Goal: Task Accomplishment & Management: Manage account settings

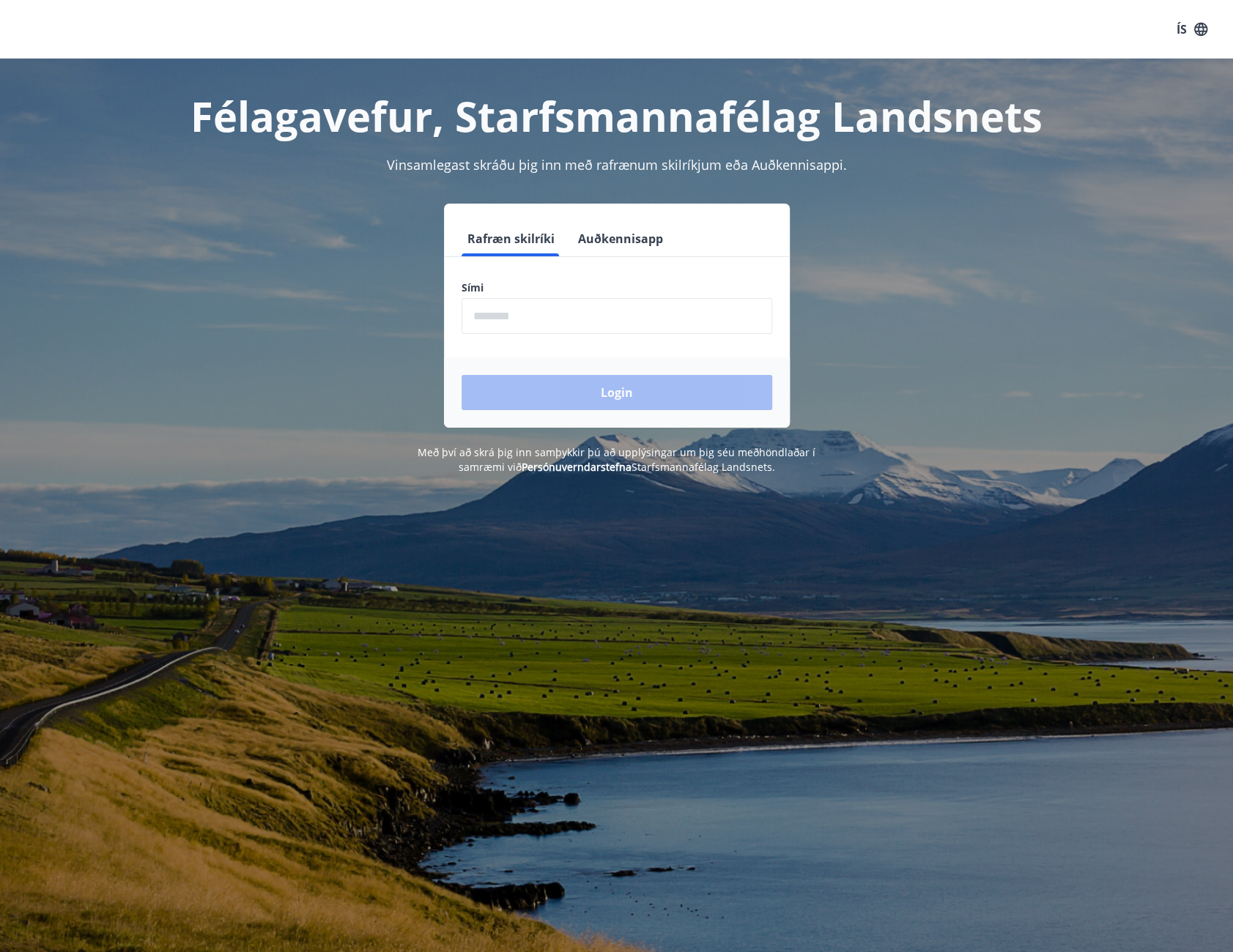
click at [534, 321] on input "phone" at bounding box center [617, 316] width 311 height 36
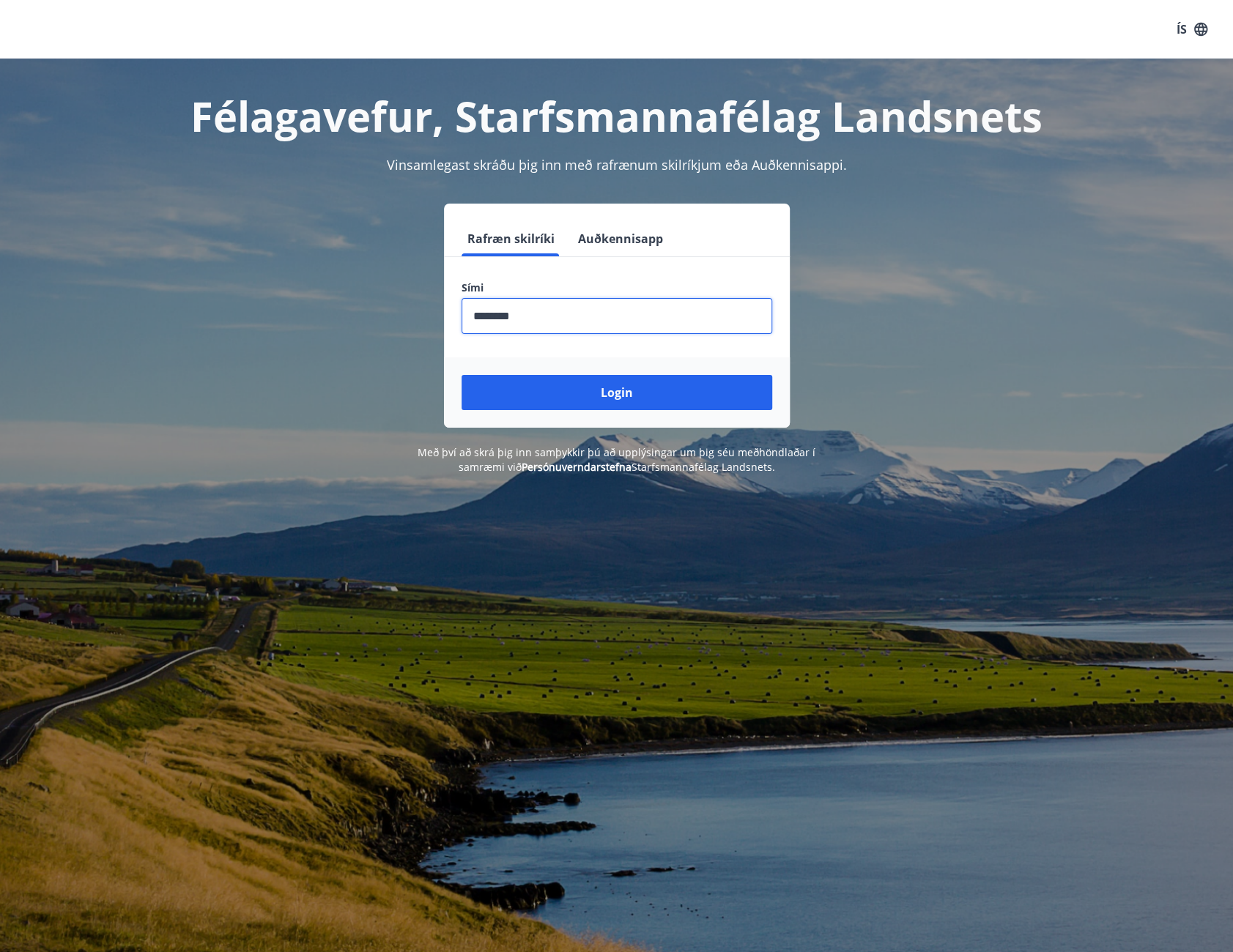
type input "********"
click at [462, 375] on button "Login" at bounding box center [617, 392] width 311 height 35
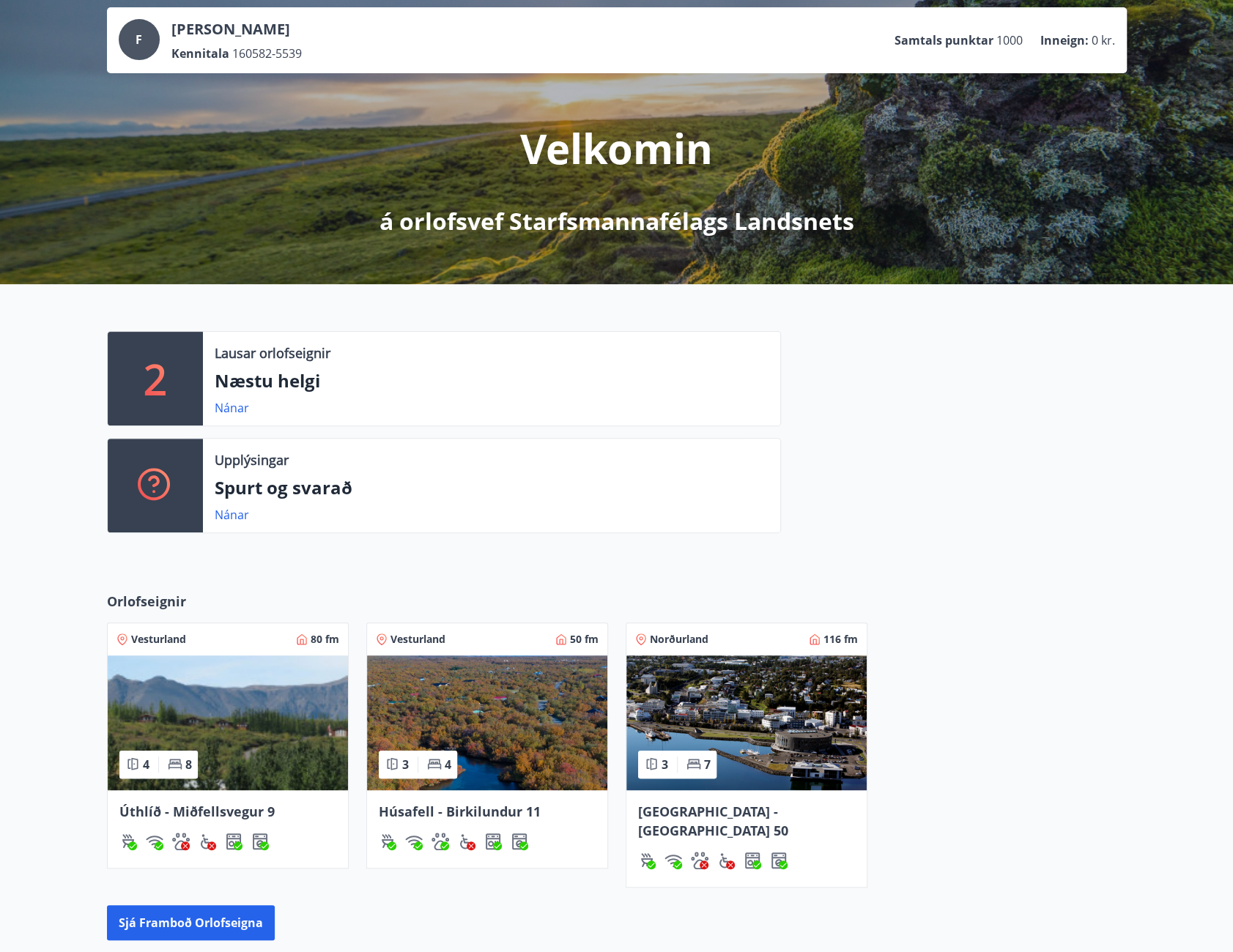
scroll to position [100, 0]
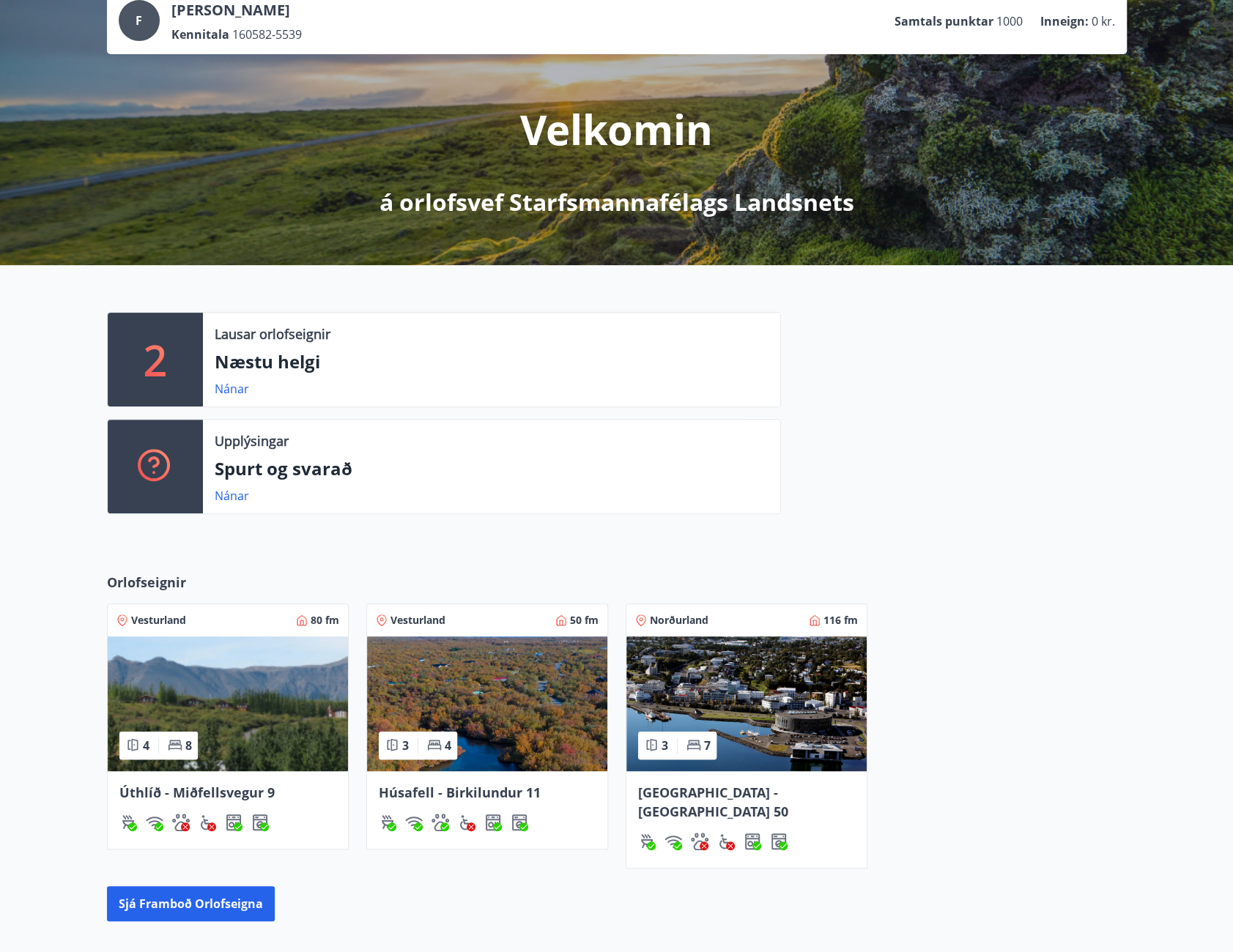
click at [519, 697] on img at bounding box center [487, 703] width 240 height 135
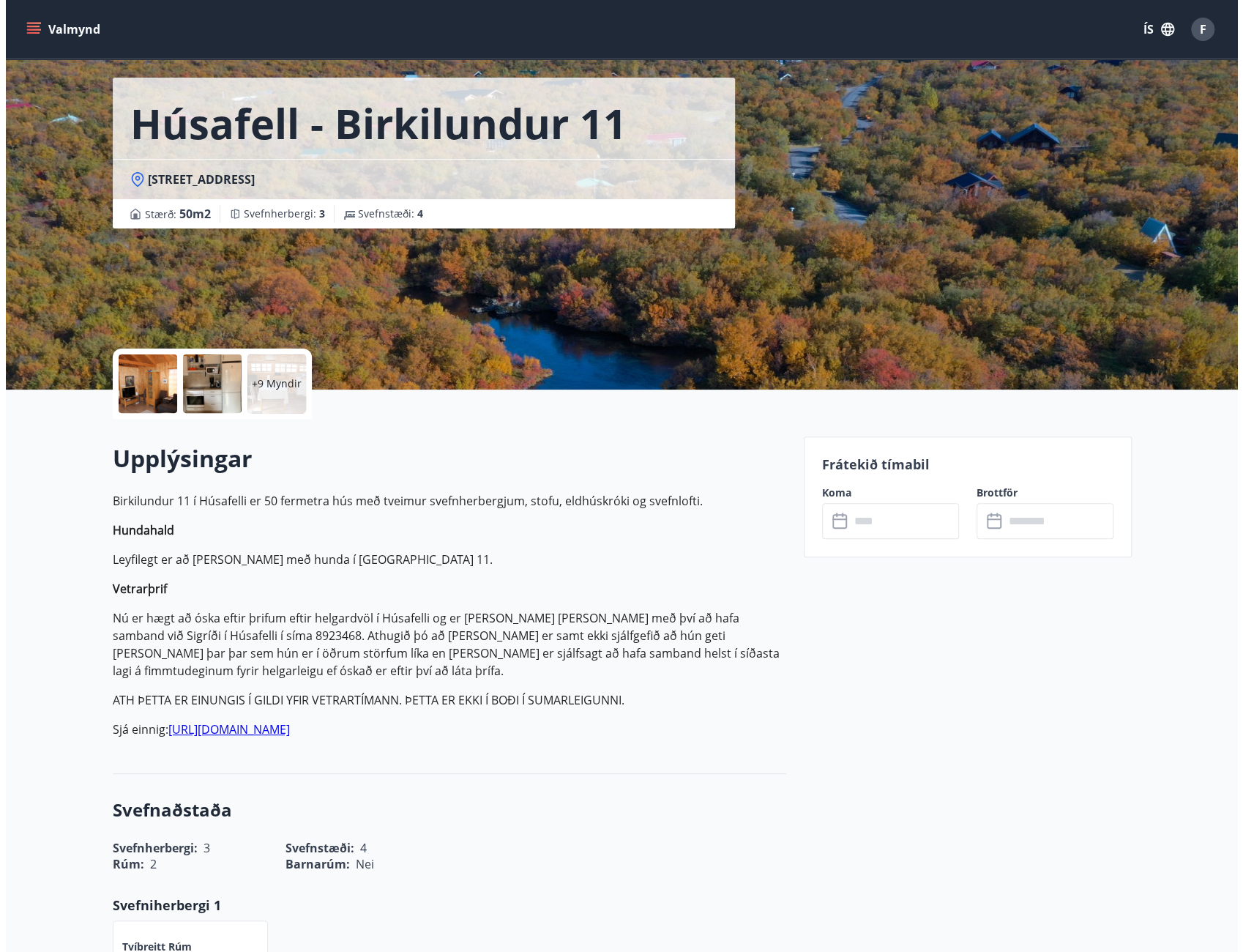
scroll to position [73, 0]
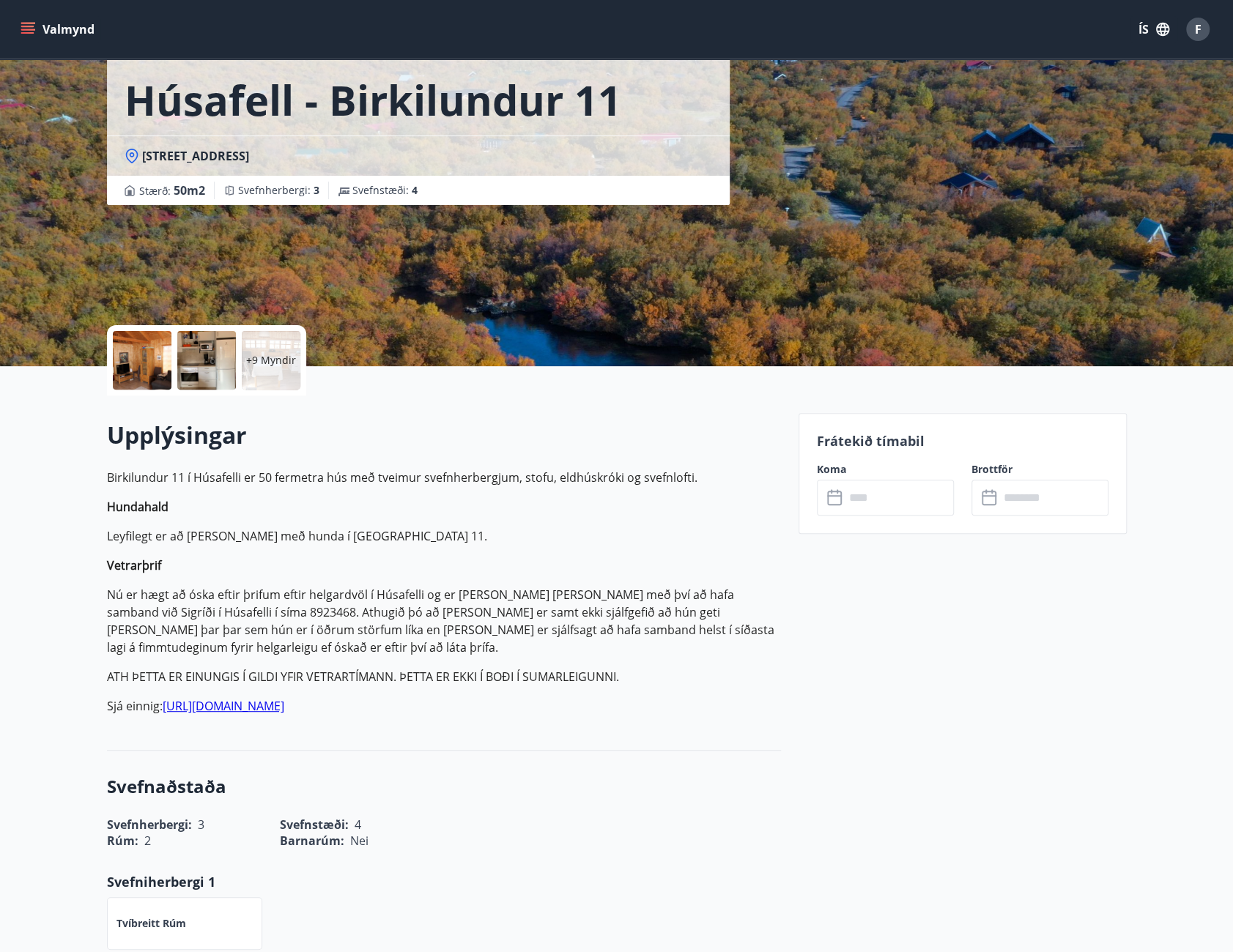
click at [135, 356] on div at bounding box center [142, 361] width 59 height 59
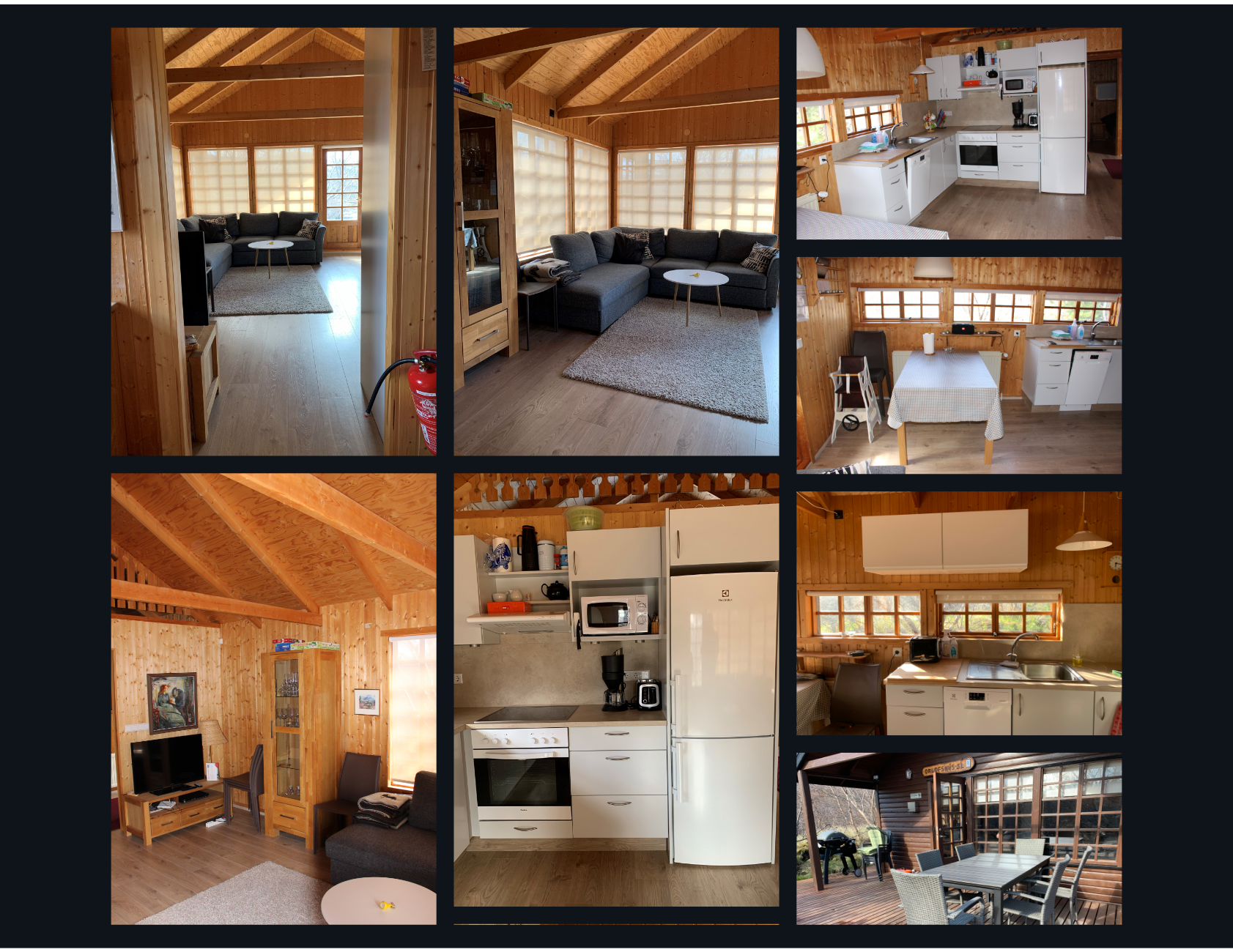
scroll to position [0, 0]
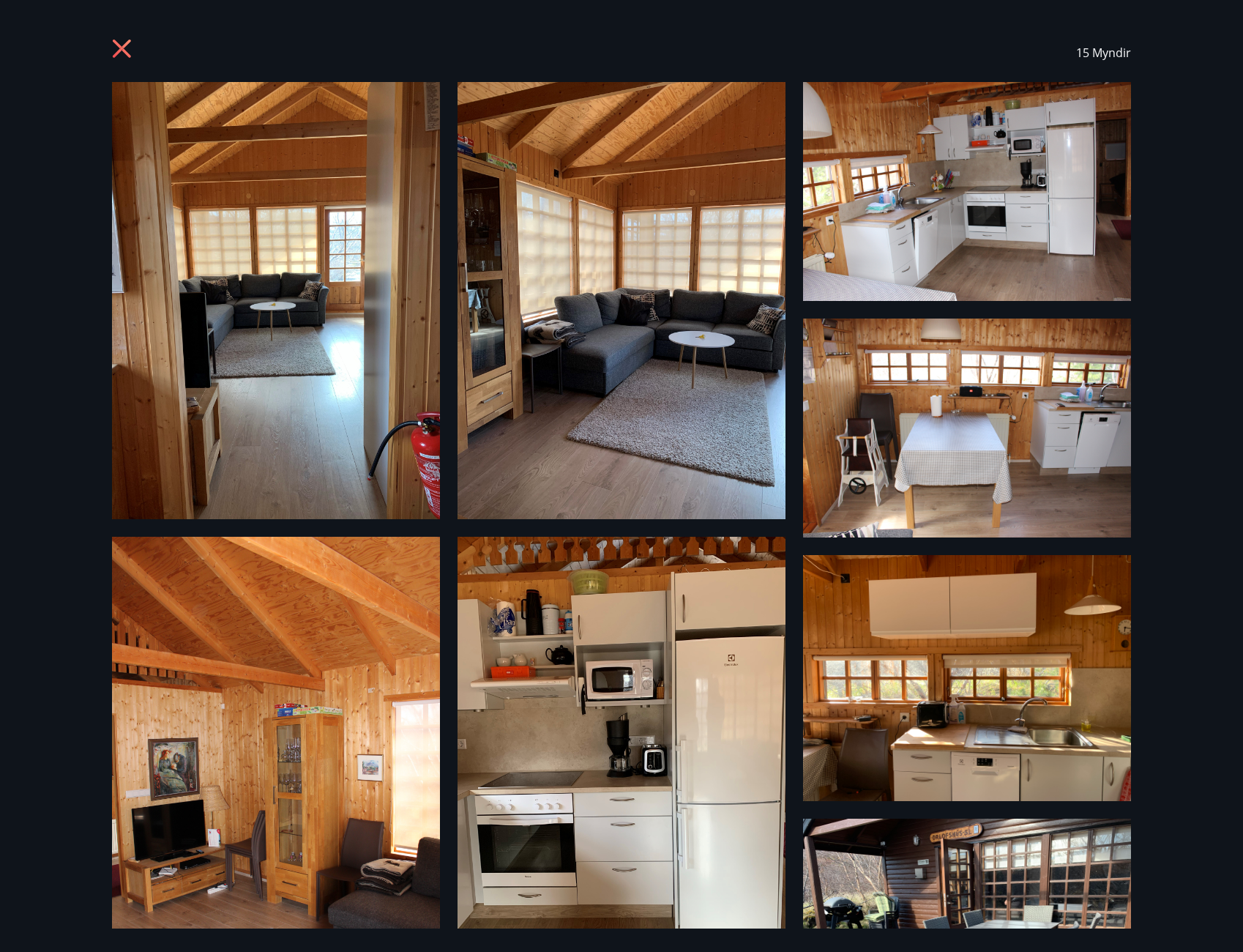
click at [125, 45] on icon at bounding box center [122, 48] width 18 height 18
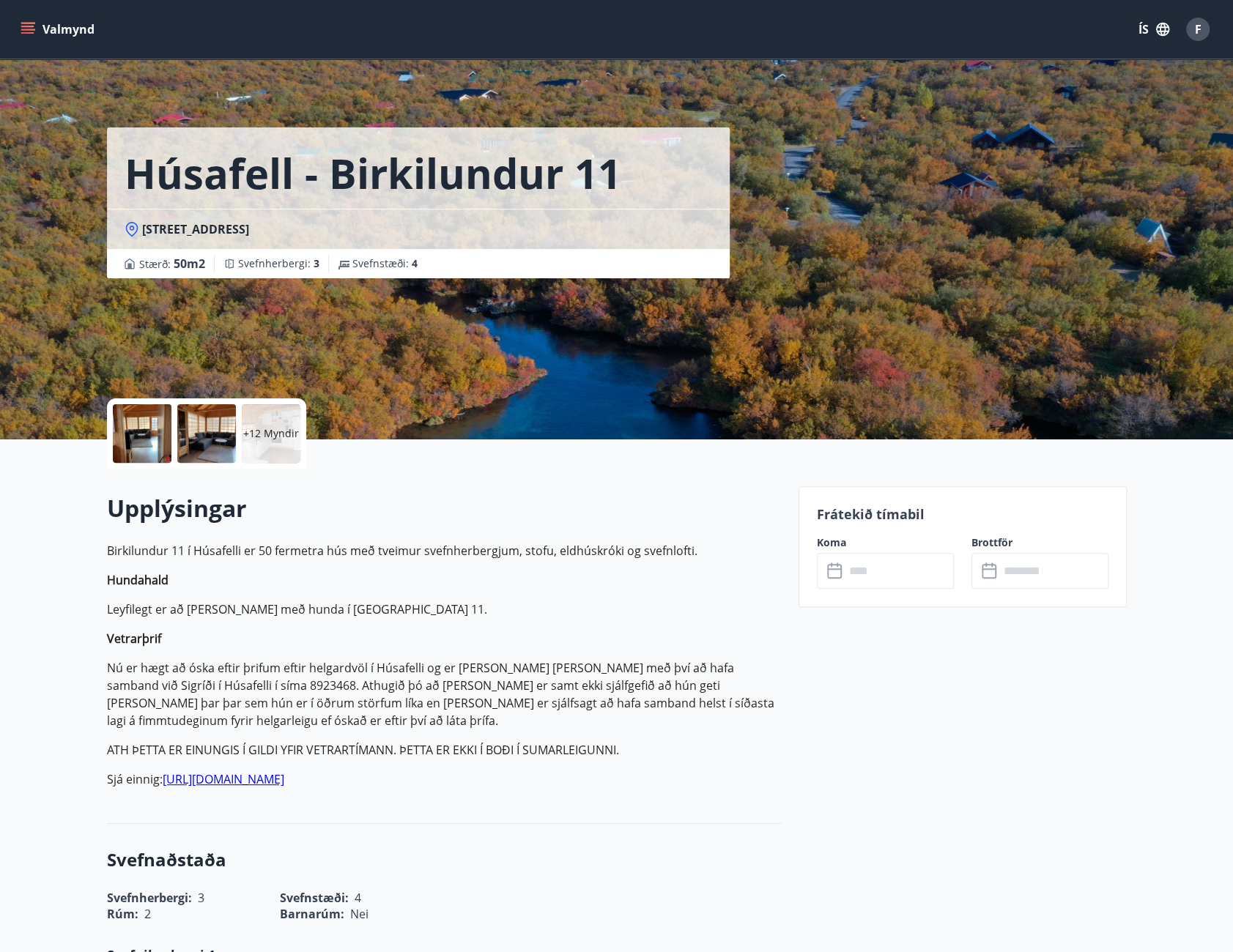
click at [981, 24] on div "Valmynd ÍS F" at bounding box center [617, 29] width 1198 height 35
